Goal: Information Seeking & Learning: Learn about a topic

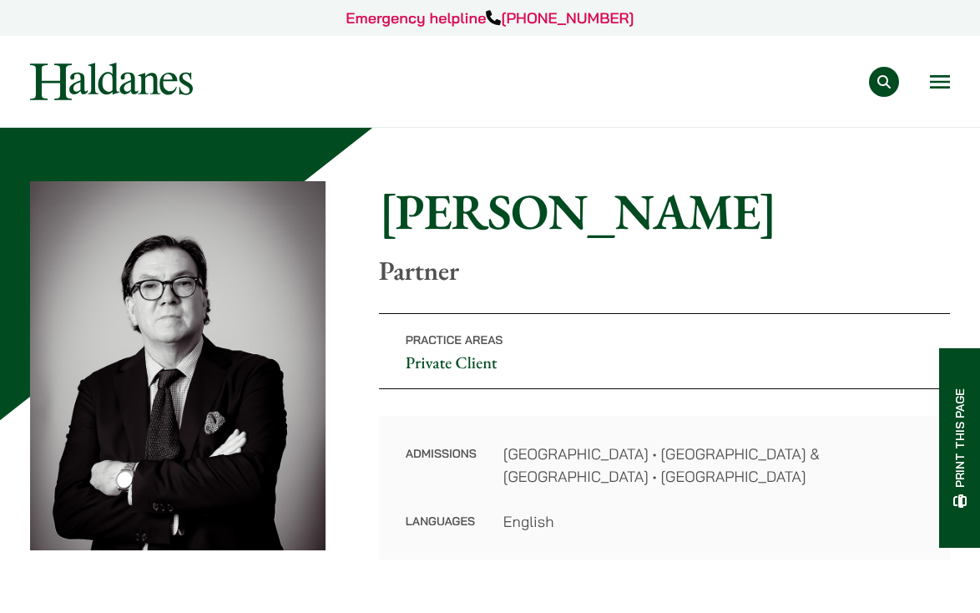
drag, startPoint x: 637, startPoint y: 422, endPoint x: 511, endPoint y: 230, distance: 229.0
click at [936, 78] on button "Open menu" at bounding box center [940, 81] width 20 height 13
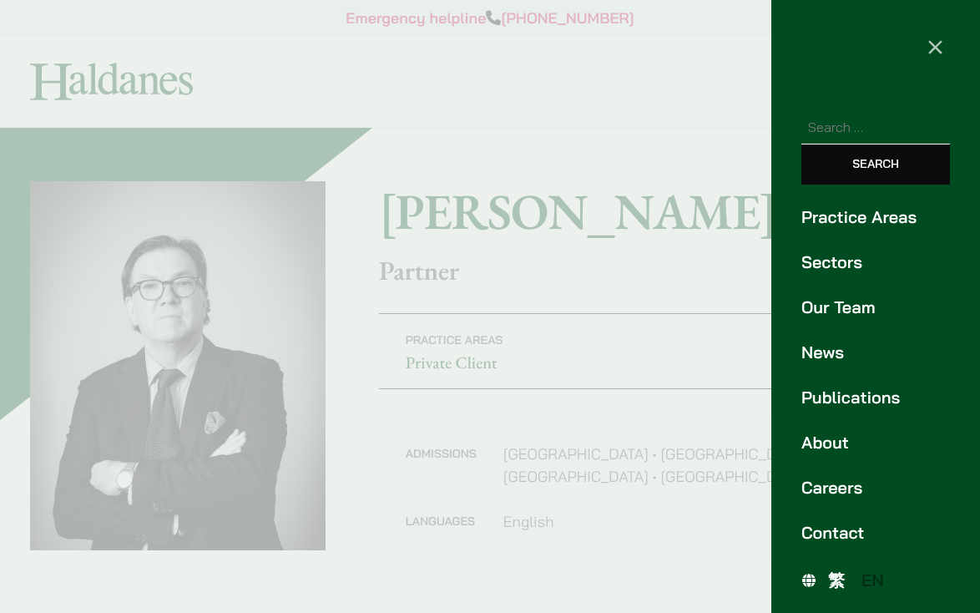
click at [841, 299] on link "Our Team" at bounding box center [875, 307] width 149 height 25
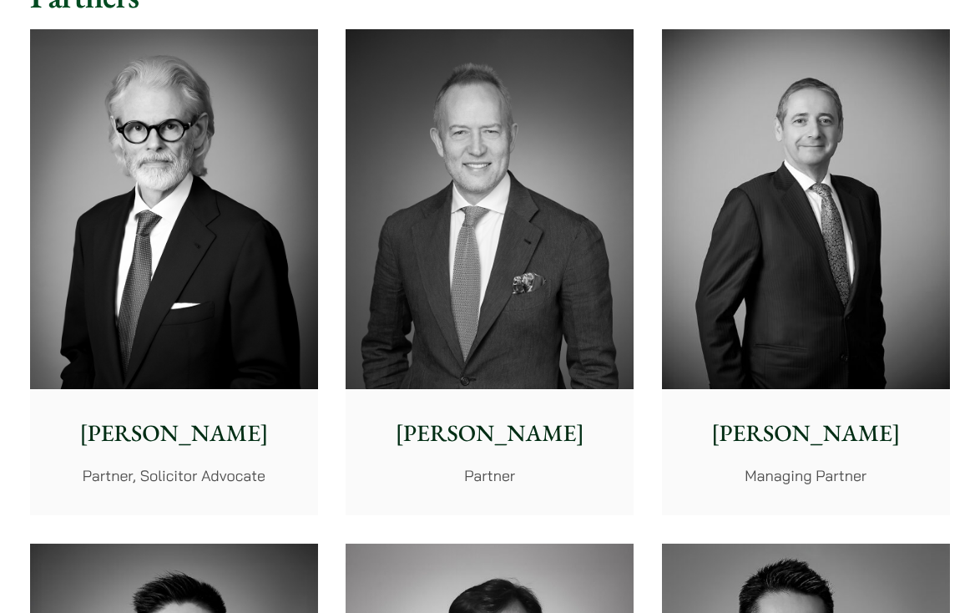
scroll to position [417, 0]
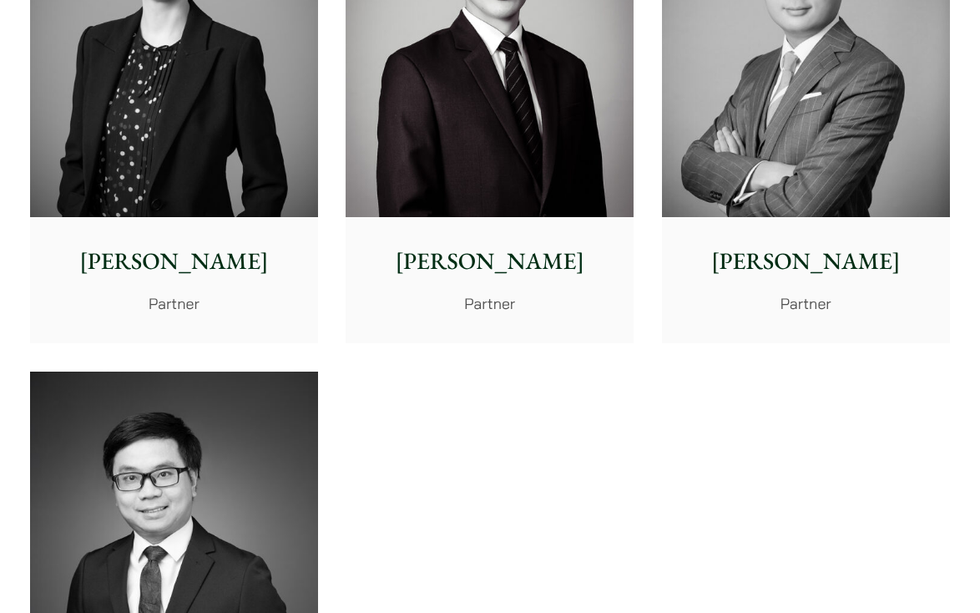
drag, startPoint x: 717, startPoint y: 409, endPoint x: 632, endPoint y: 171, distance: 252.7
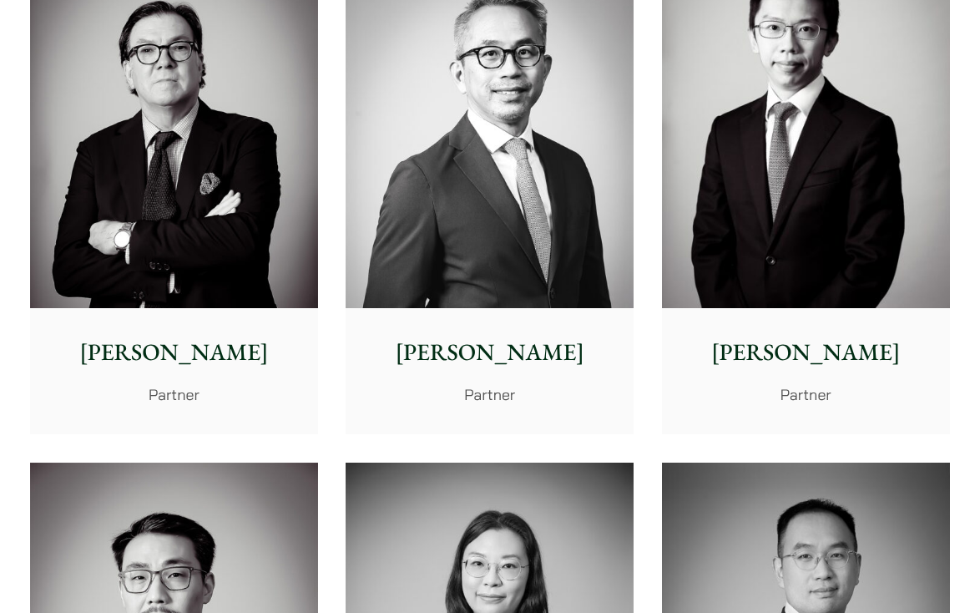
scroll to position [2037, 0]
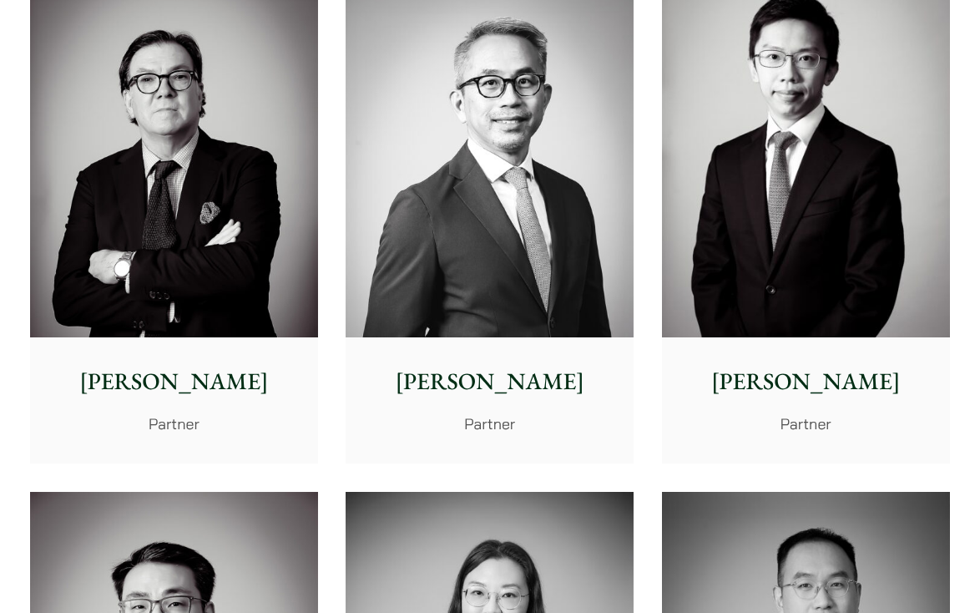
click at [283, 184] on img at bounding box center [174, 157] width 288 height 360
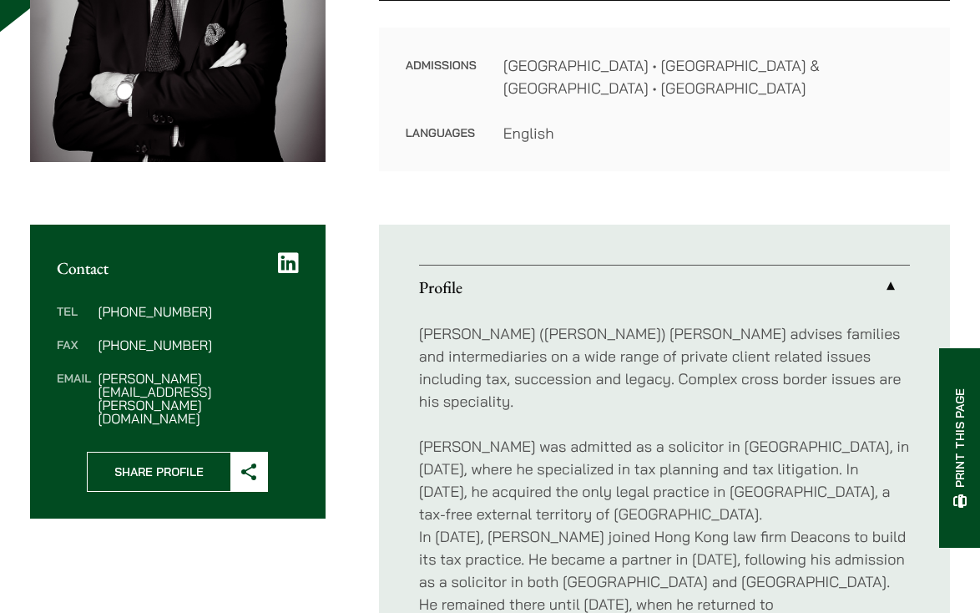
scroll to position [417, 0]
